Goal: Find specific page/section: Find specific page/section

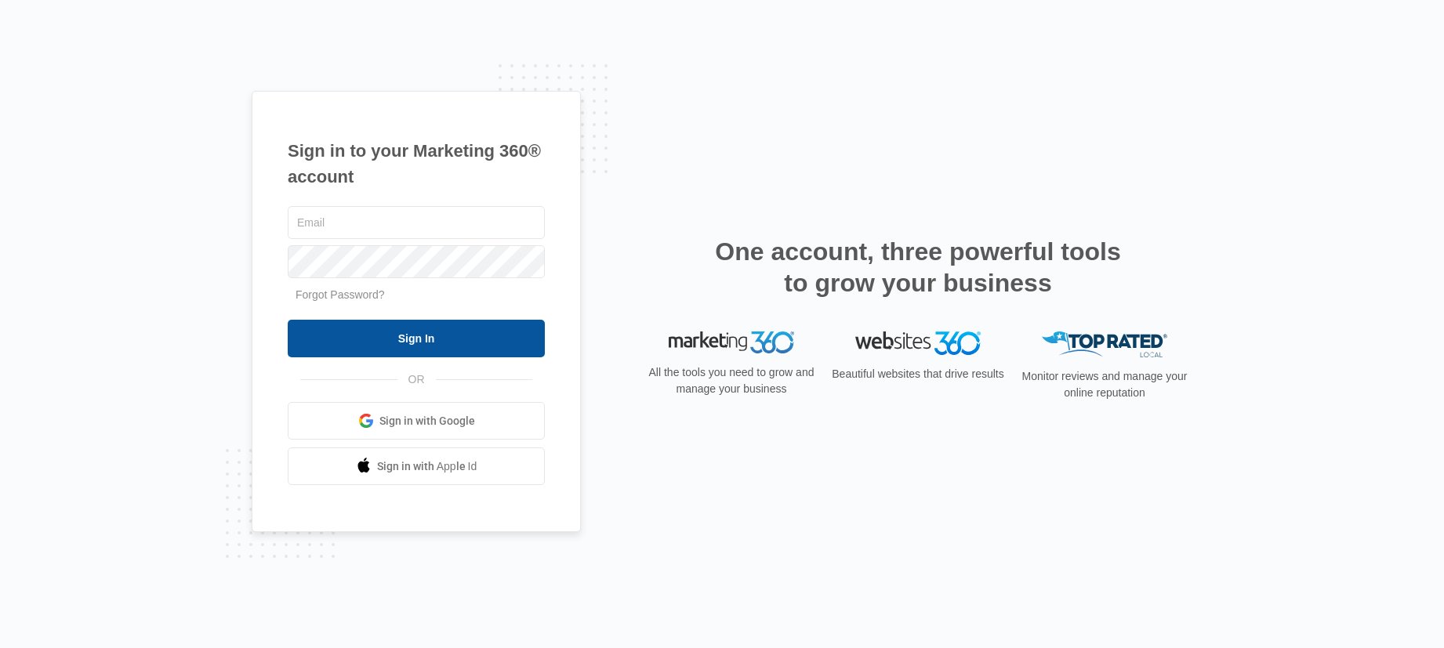
type input "[PERSON_NAME][EMAIL_ADDRESS][PERSON_NAME][DOMAIN_NAME]"
click at [395, 356] on input "Sign In" at bounding box center [416, 339] width 257 height 38
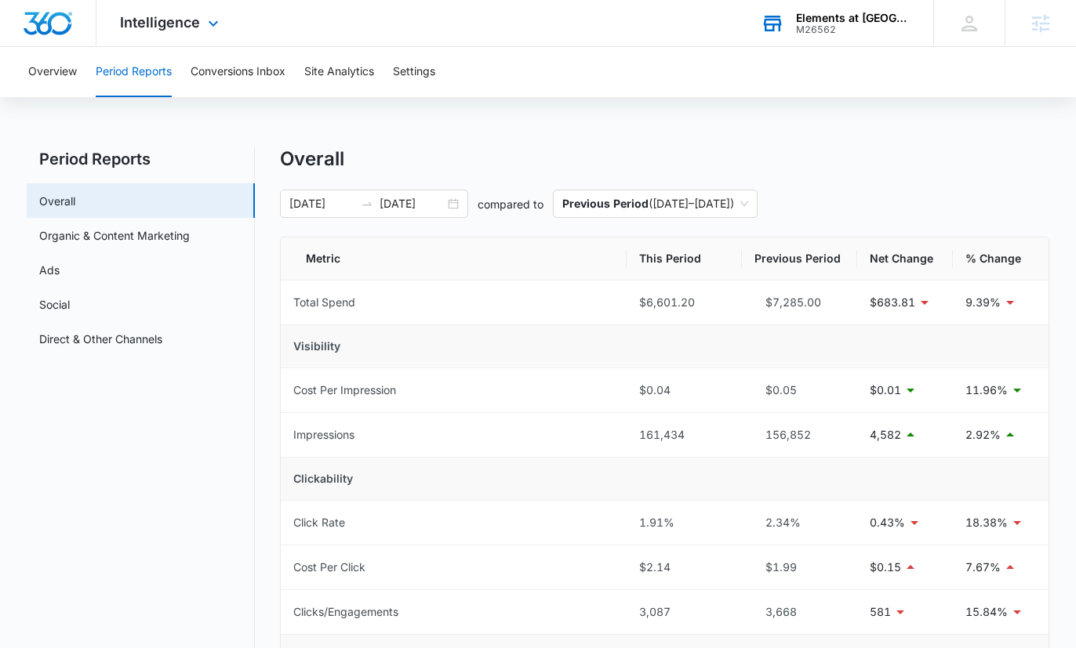
click at [823, 29] on div "M26562" at bounding box center [853, 29] width 114 height 11
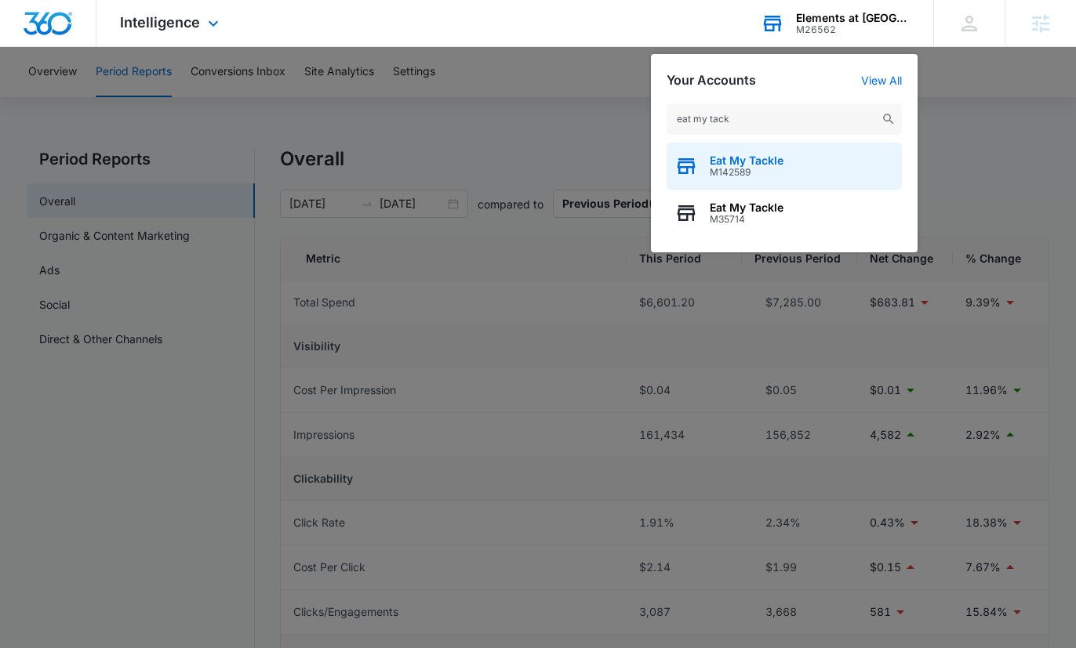
type input "eat my tack"
click at [721, 169] on span "M142589" at bounding box center [747, 172] width 74 height 11
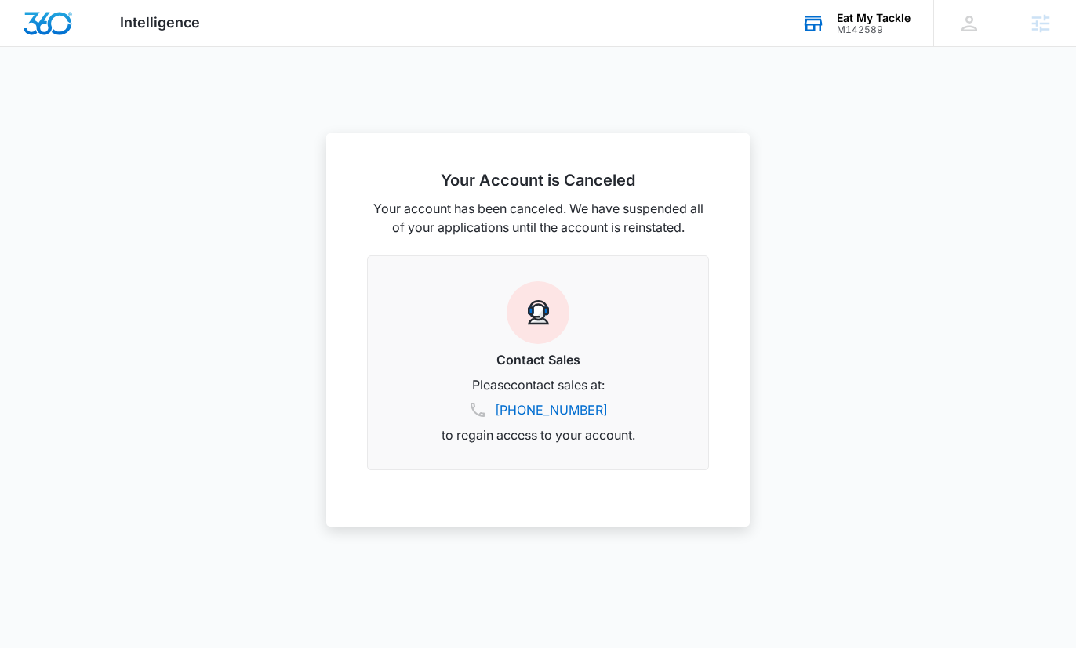
click at [857, 36] on div "Eat My Tackle M142589 Your Accounts View All" at bounding box center [855, 23] width 155 height 46
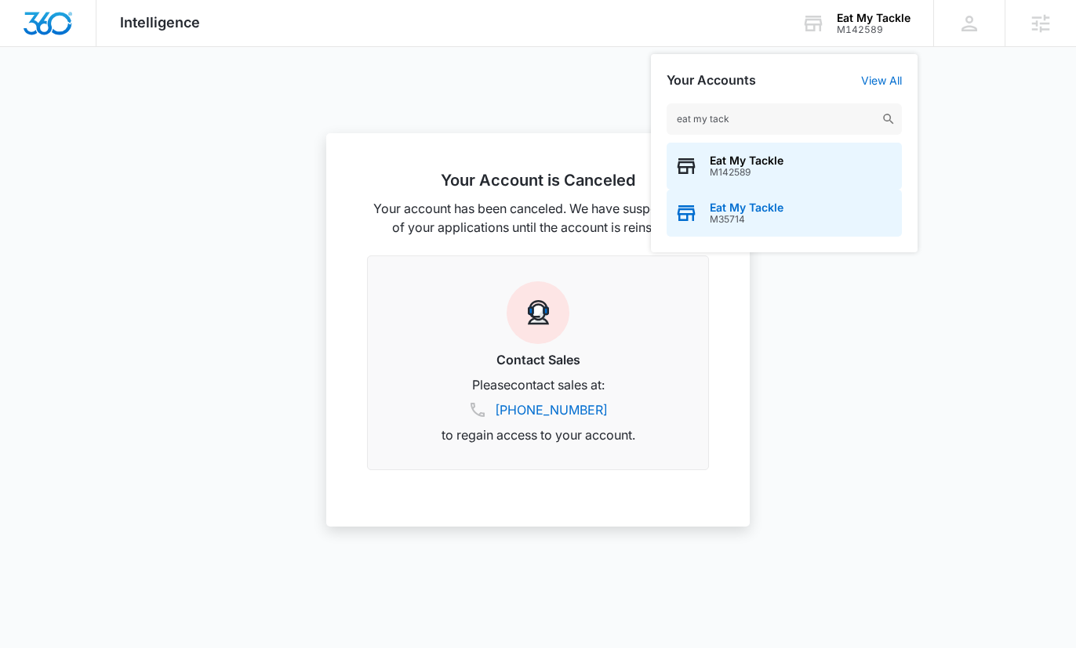
type input "eat my tack"
click at [756, 209] on span "Eat My Tackle" at bounding box center [747, 208] width 74 height 13
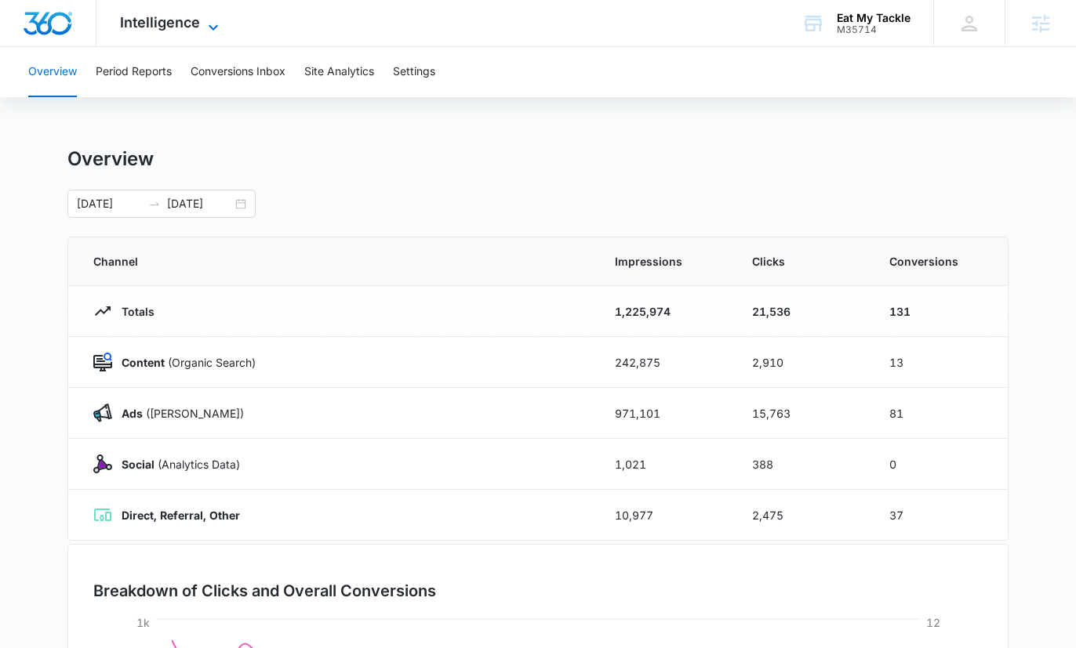
click at [209, 21] on icon at bounding box center [213, 27] width 19 height 19
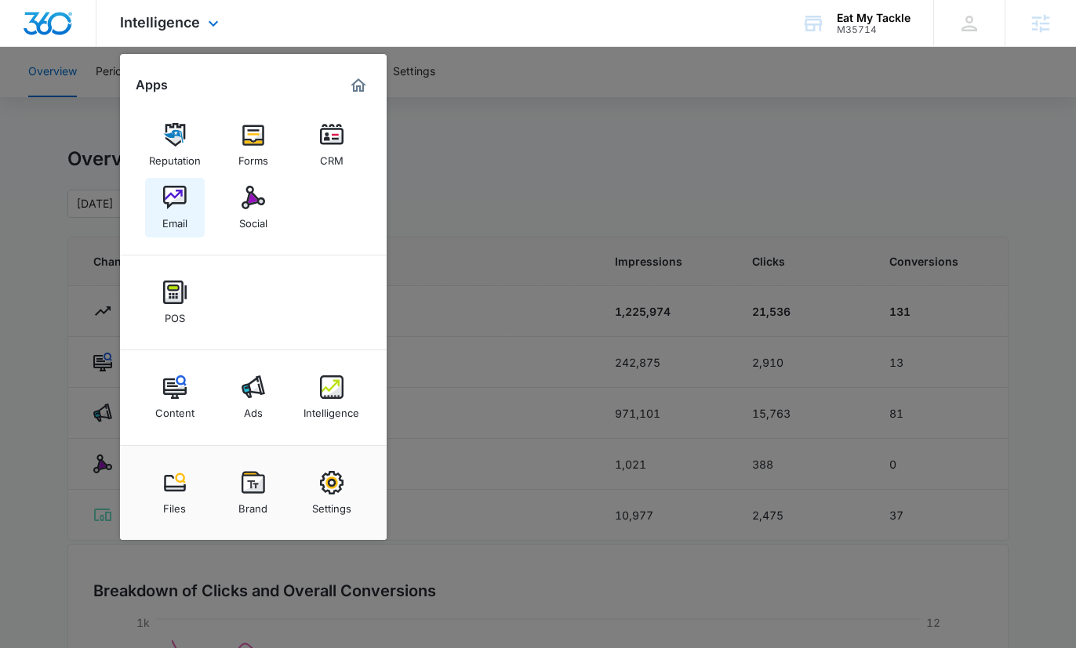
click at [179, 192] on img at bounding box center [175, 198] width 24 height 24
